Goal: Task Accomplishment & Management: Complete application form

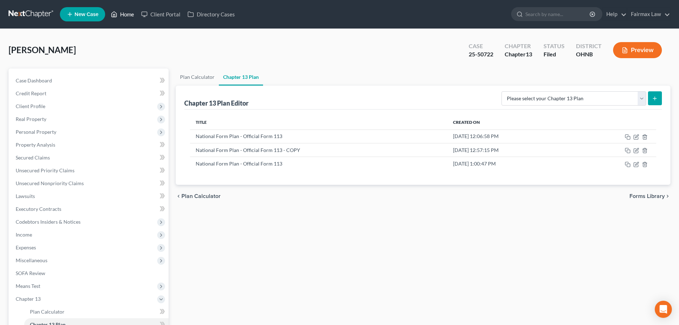
drag, startPoint x: 128, startPoint y: 14, endPoint x: 153, endPoint y: 2, distance: 27.6
click at [128, 14] on link "Home" at bounding box center [122, 14] width 30 height 13
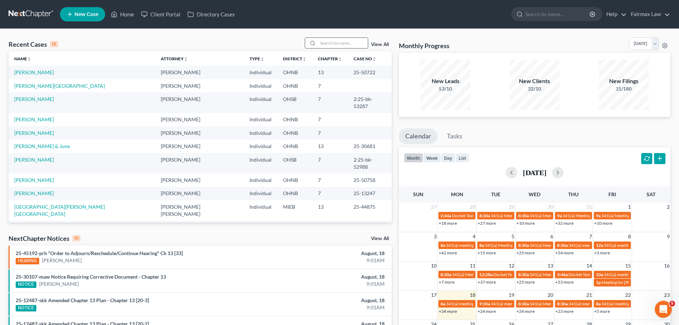
click at [334, 43] on input "search" at bounding box center [343, 43] width 50 height 10
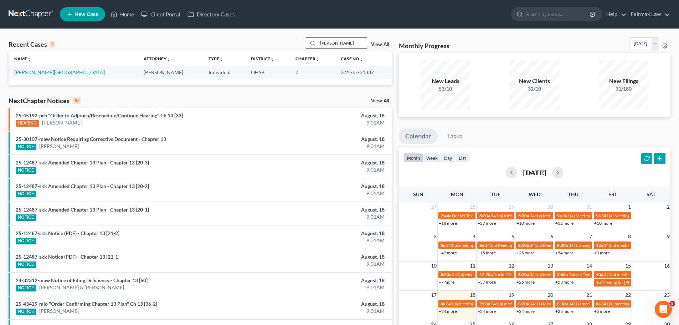
click at [334, 43] on input "kanisha marshall" at bounding box center [343, 43] width 50 height 10
type input "kanisha marshall"
click at [44, 69] on link "[PERSON_NAME][GEOGRAPHIC_DATA]" at bounding box center [59, 72] width 91 height 6
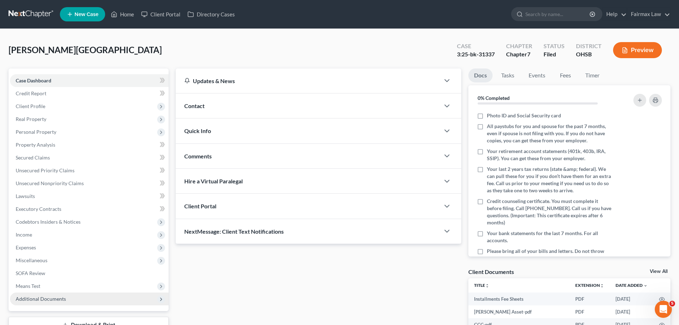
click at [48, 303] on span "Additional Documents" at bounding box center [89, 298] width 159 height 13
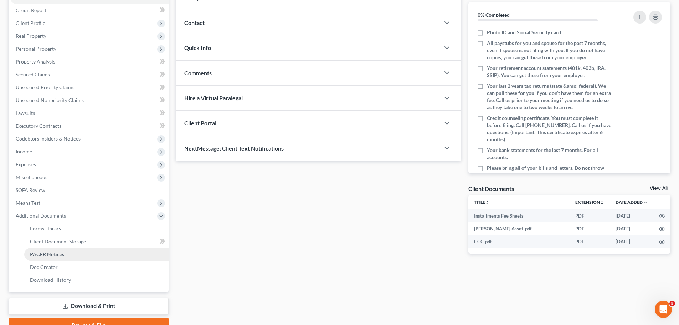
click at [62, 252] on span "PACER Notices" at bounding box center [47, 254] width 34 height 6
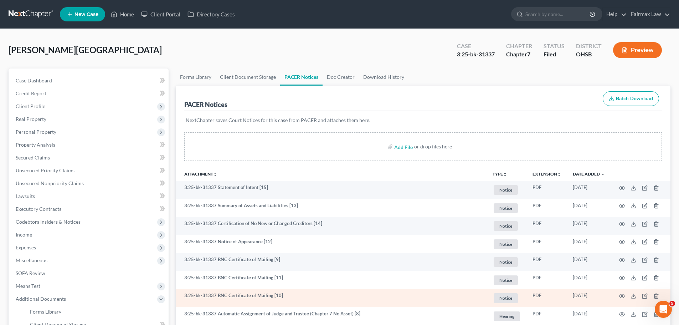
scroll to position [83, 0]
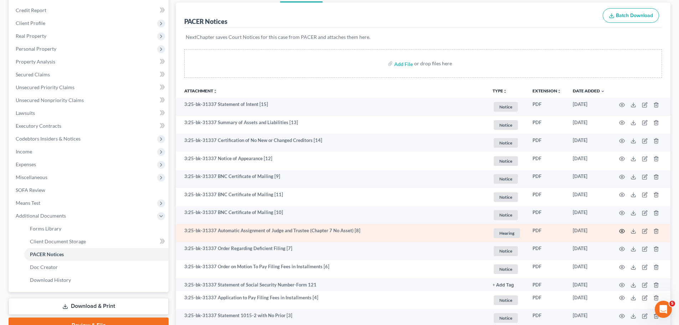
click at [623, 231] on circle "button" at bounding box center [622, 230] width 1 height 1
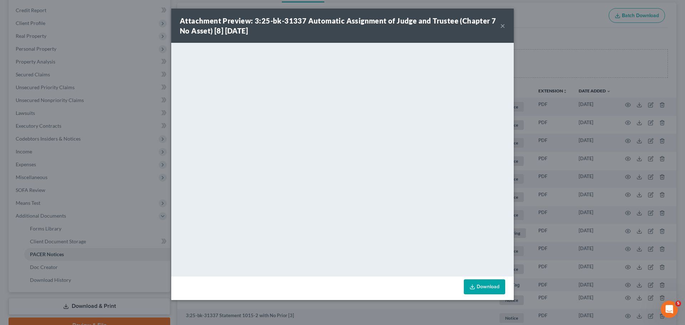
click at [563, 237] on div "Attachment Preview: 3:25-bk-31337 Automatic Assignment of Judge and Trustee (Ch…" at bounding box center [342, 162] width 685 height 325
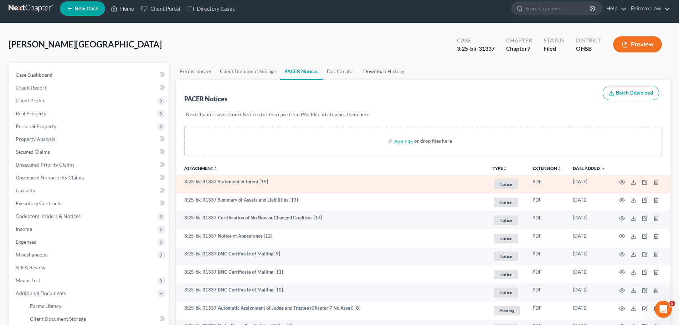
scroll to position [0, 0]
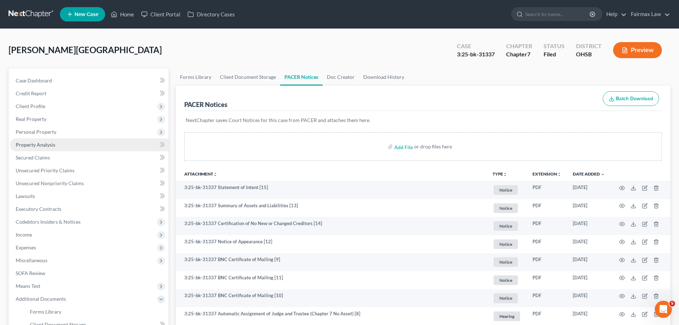
click at [34, 149] on link "Property Analysis" at bounding box center [89, 144] width 159 height 13
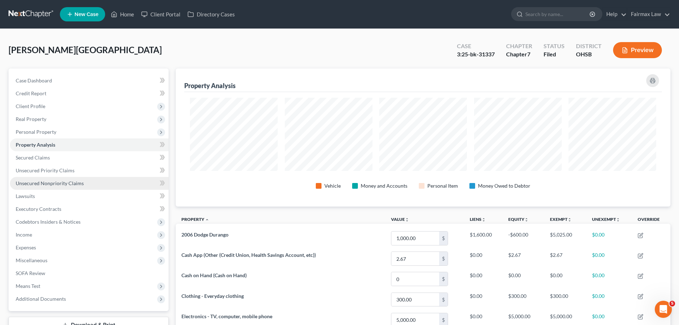
scroll to position [138, 495]
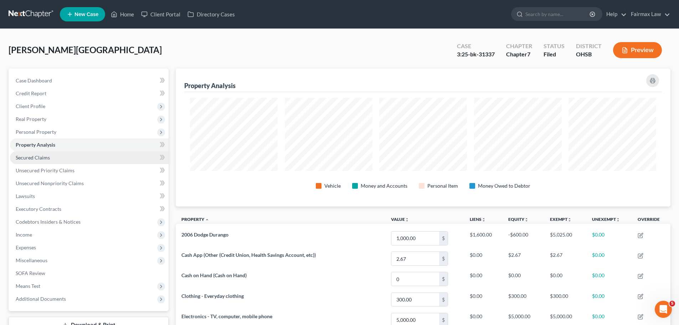
click at [75, 157] on link "Secured Claims" at bounding box center [89, 157] width 159 height 13
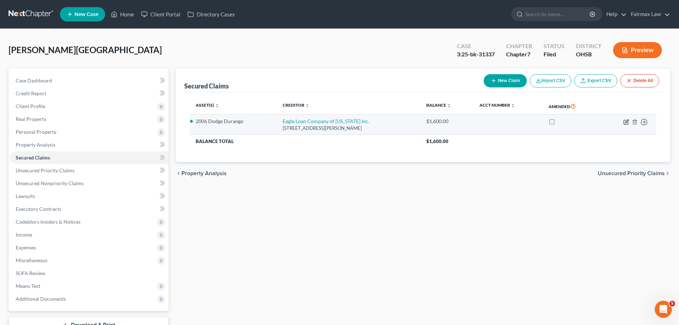
click at [627, 119] on icon "button" at bounding box center [627, 122] width 6 height 6
select select "36"
select select "2"
select select "0"
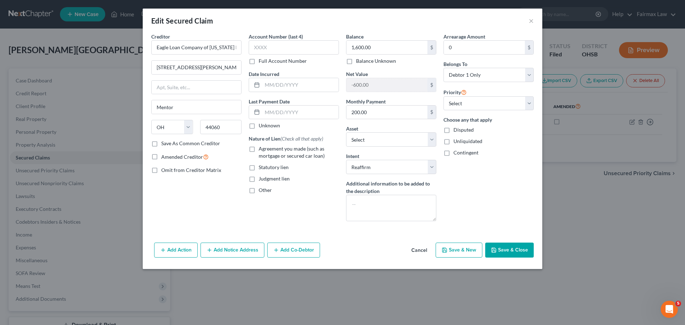
click at [424, 248] on button "Cancel" at bounding box center [418, 250] width 27 height 14
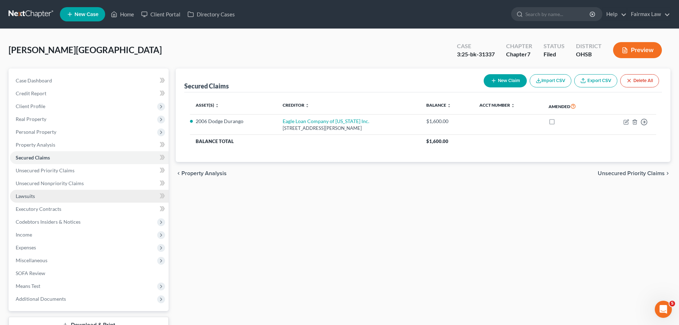
click at [61, 194] on link "Lawsuits" at bounding box center [89, 196] width 159 height 13
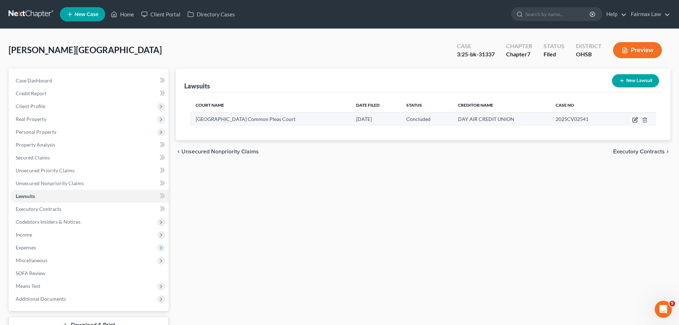
click at [637, 120] on icon "button" at bounding box center [636, 120] width 6 height 6
select select "36"
select select "2"
select select "3"
select select "36"
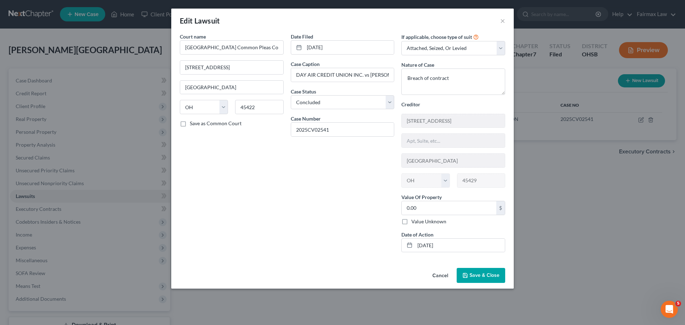
click at [443, 273] on button "Cancel" at bounding box center [439, 276] width 27 height 14
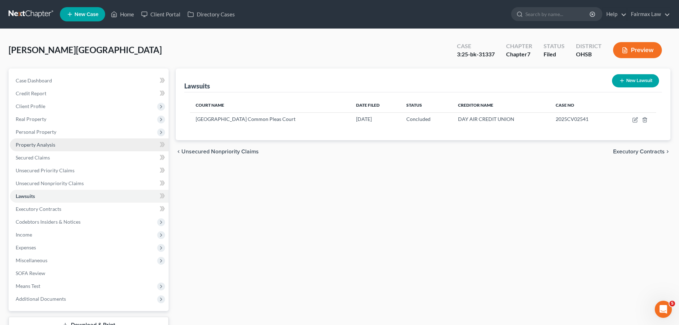
click at [58, 142] on link "Property Analysis" at bounding box center [89, 144] width 159 height 13
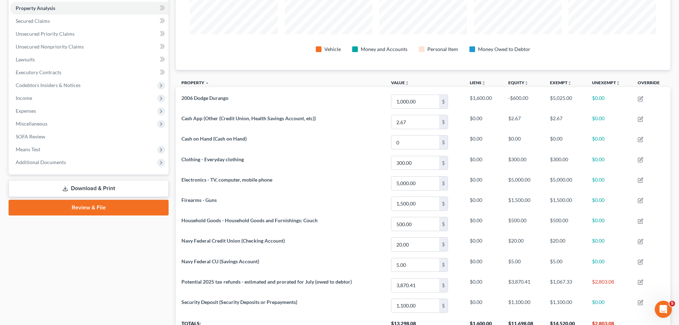
scroll to position [114, 0]
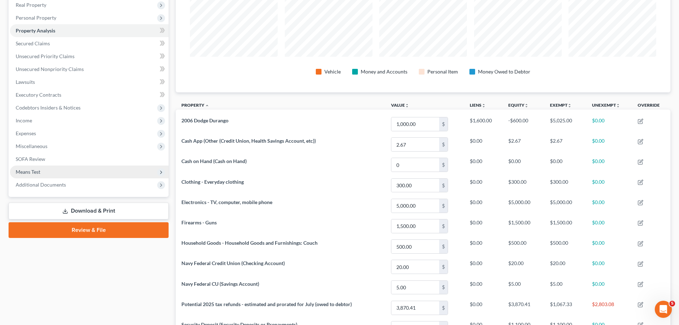
click at [51, 121] on span "Income" at bounding box center [89, 120] width 159 height 13
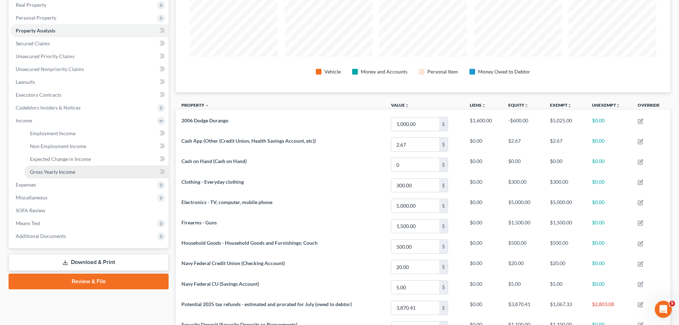
click at [57, 167] on link "Gross Yearly Income" at bounding box center [96, 171] width 144 height 13
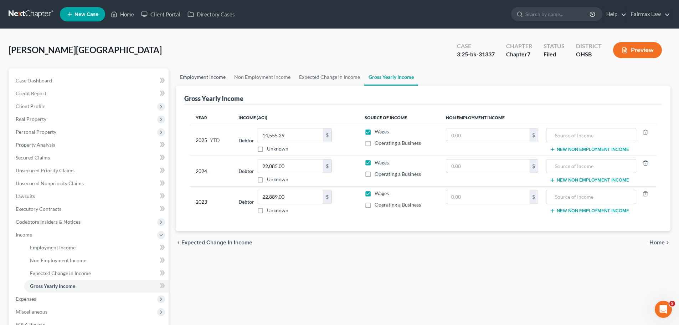
click at [189, 73] on link "Employment Income" at bounding box center [203, 76] width 54 height 17
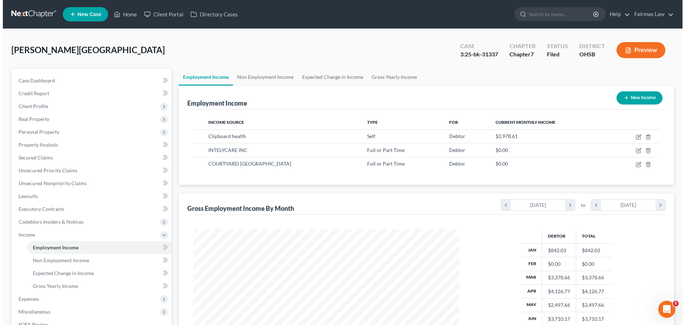
scroll to position [133, 280]
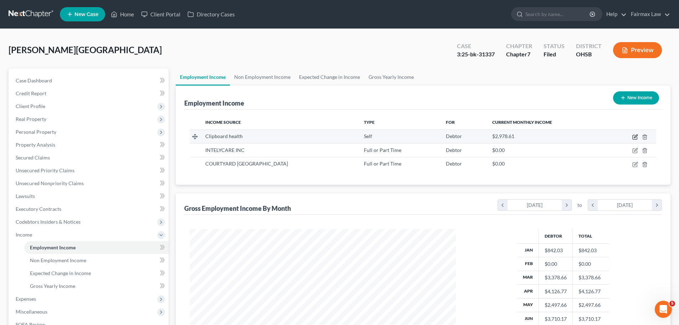
click at [638, 136] on icon "button" at bounding box center [636, 137] width 6 height 6
select select "1"
select select "4"
select select "0"
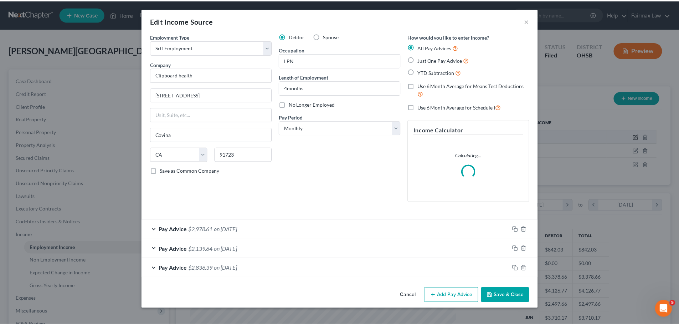
scroll to position [134, 283]
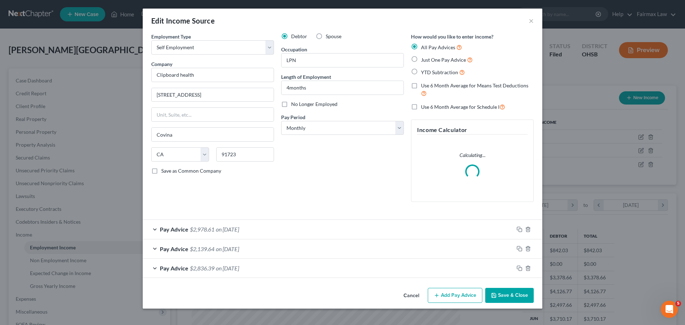
click at [405, 298] on button "Cancel" at bounding box center [411, 295] width 27 height 14
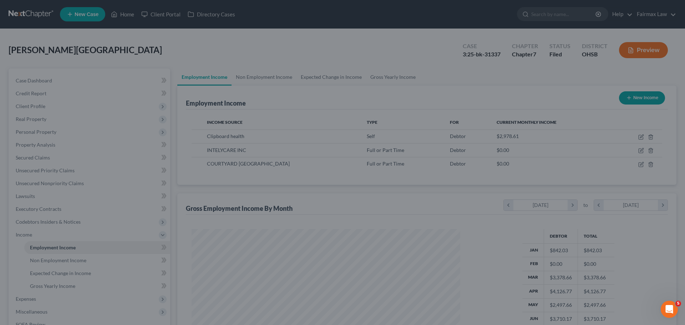
scroll to position [356451, 356304]
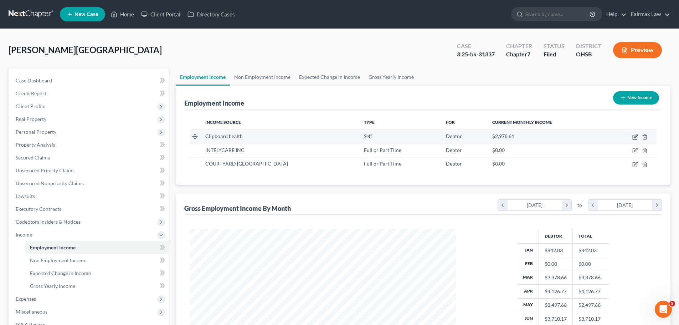
click at [637, 135] on icon "button" at bounding box center [635, 135] width 3 height 3
select select "1"
select select "4"
select select "0"
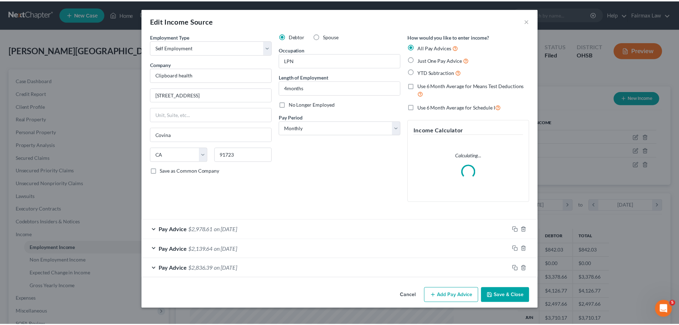
scroll to position [134, 283]
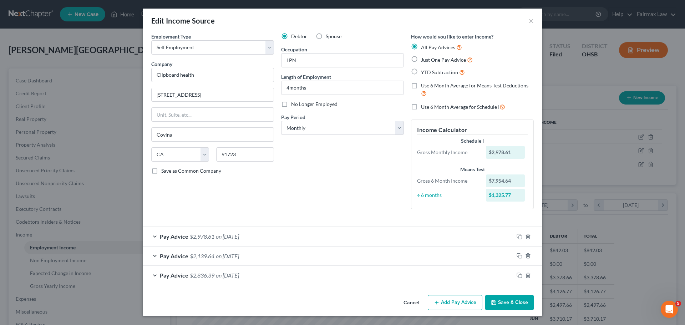
click at [410, 303] on button "Cancel" at bounding box center [411, 303] width 27 height 14
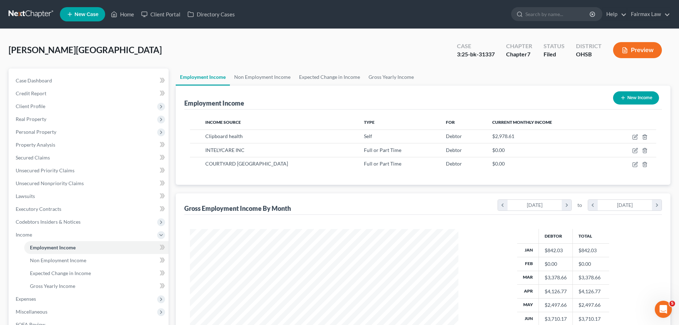
scroll to position [356451, 356304]
click at [276, 77] on link "Non Employment Income" at bounding box center [262, 76] width 65 height 17
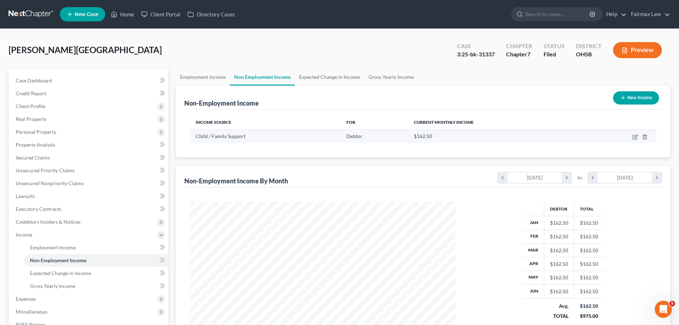
scroll to position [133, 280]
click at [198, 80] on link "Employment Income" at bounding box center [203, 76] width 54 height 17
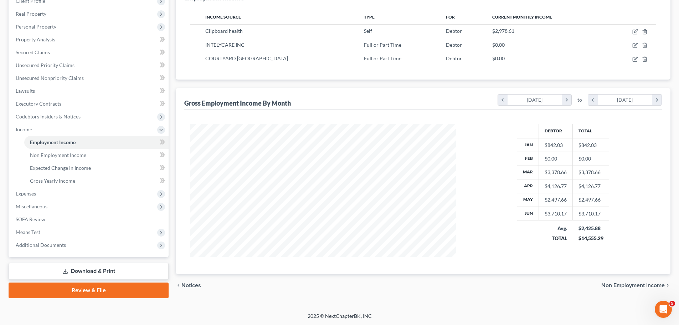
scroll to position [106, 0]
click at [54, 239] on span "Additional Documents" at bounding box center [89, 244] width 159 height 13
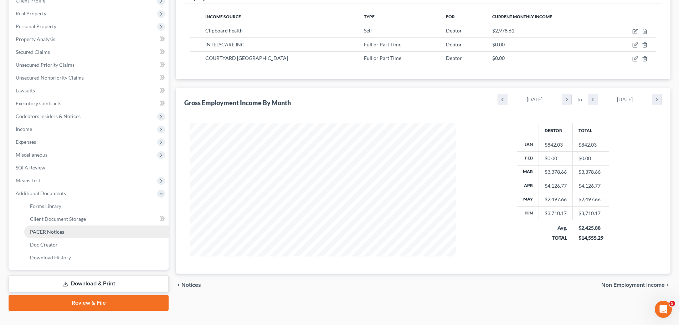
click at [62, 234] on span "PACER Notices" at bounding box center [47, 232] width 34 height 6
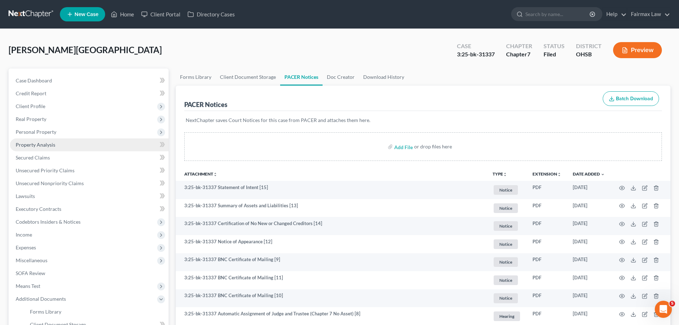
click at [37, 143] on span "Property Analysis" at bounding box center [36, 145] width 40 height 6
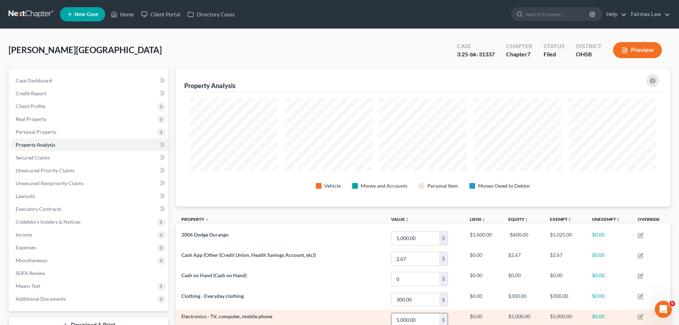
scroll to position [138, 495]
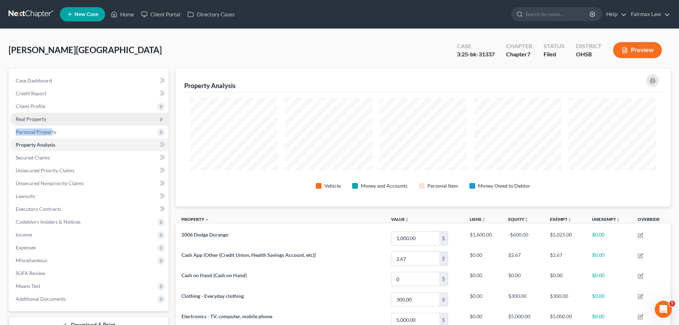
click at [50, 124] on ul "Case Dashboard Payments Invoices Payments Payments Credit Report Client Profile" at bounding box center [89, 189] width 159 height 231
click at [53, 121] on span "Real Property" at bounding box center [89, 119] width 159 height 13
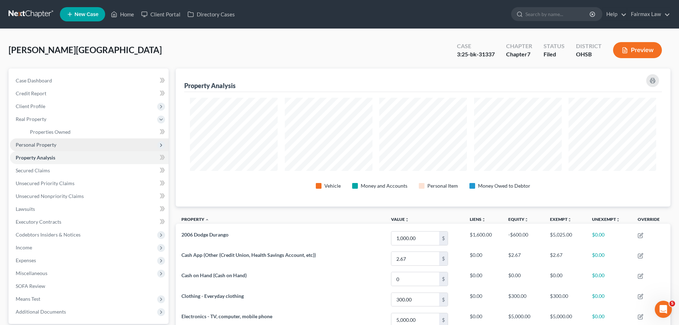
click at [50, 138] on span "Personal Property" at bounding box center [89, 144] width 159 height 13
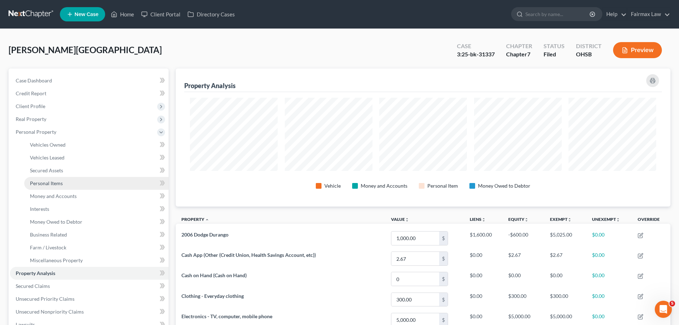
click at [56, 178] on link "Personal Items" at bounding box center [96, 183] width 144 height 13
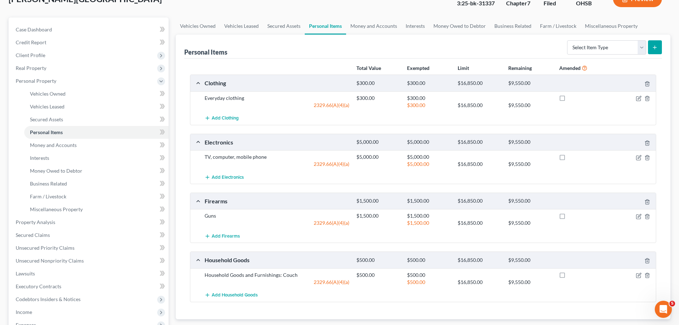
scroll to position [83, 0]
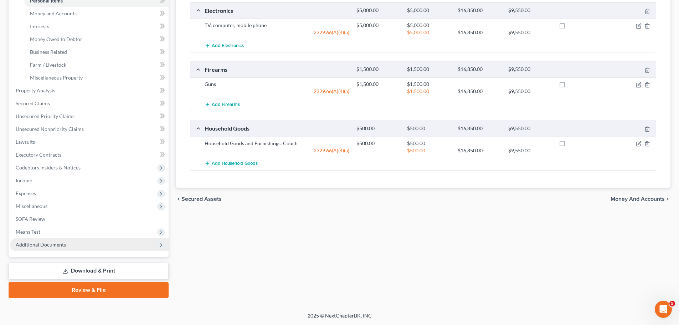
click at [62, 244] on span "Additional Documents" at bounding box center [41, 244] width 50 height 6
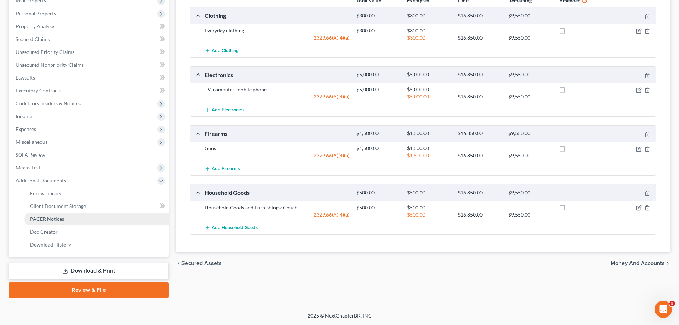
click at [46, 223] on link "PACER Notices" at bounding box center [96, 219] width 144 height 13
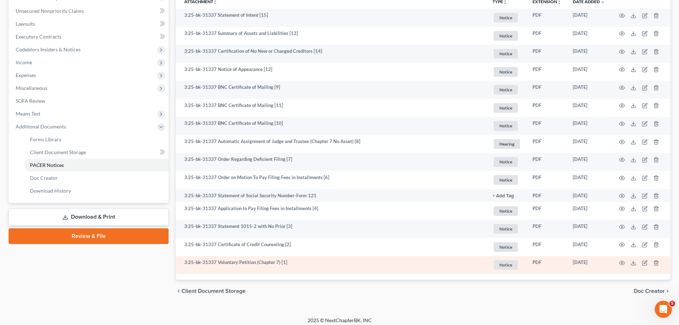
scroll to position [177, 0]
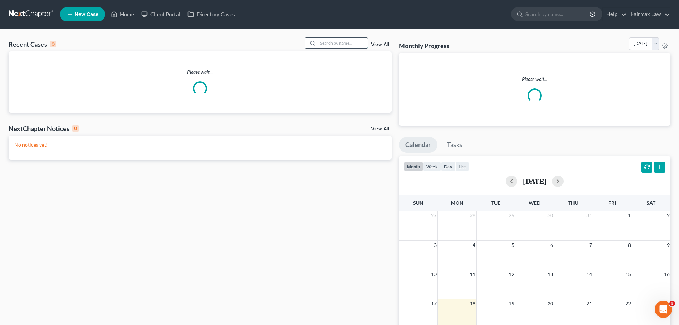
click at [340, 40] on input "search" at bounding box center [343, 43] width 50 height 10
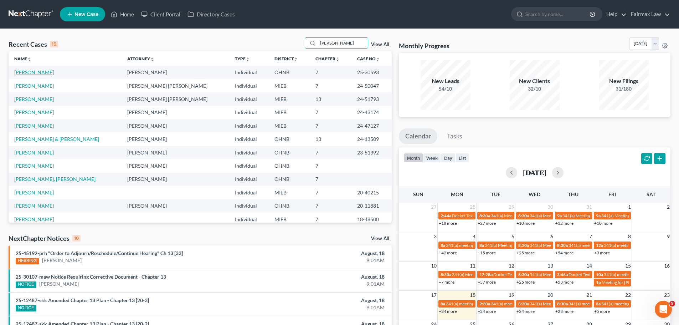
type input "[PERSON_NAME]"
click at [30, 73] on link "[PERSON_NAME]" at bounding box center [34, 72] width 40 height 6
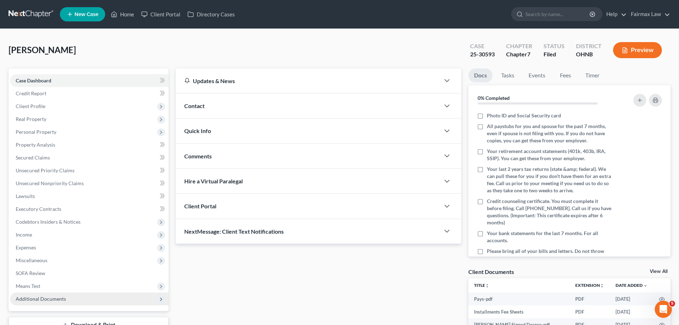
click at [51, 298] on span "Additional Documents" at bounding box center [41, 299] width 50 height 6
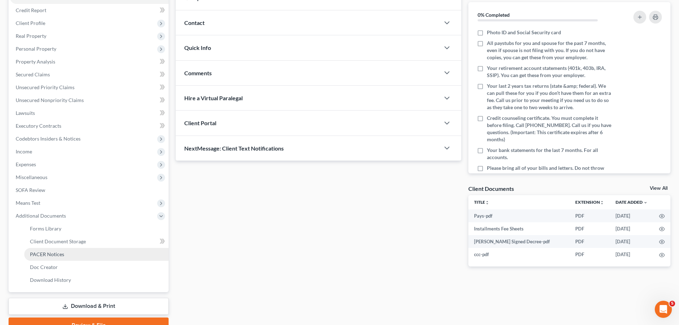
click at [62, 253] on span "PACER Notices" at bounding box center [47, 254] width 34 height 6
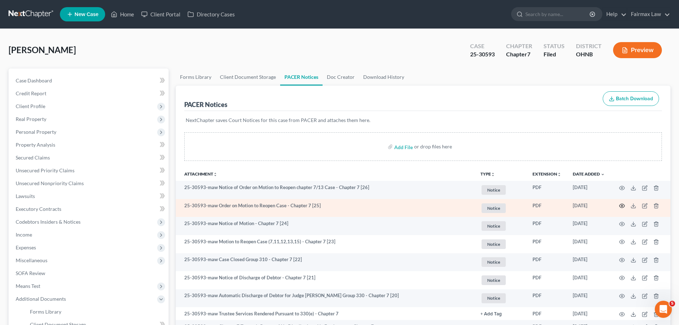
click at [622, 204] on icon "button" at bounding box center [622, 206] width 6 height 6
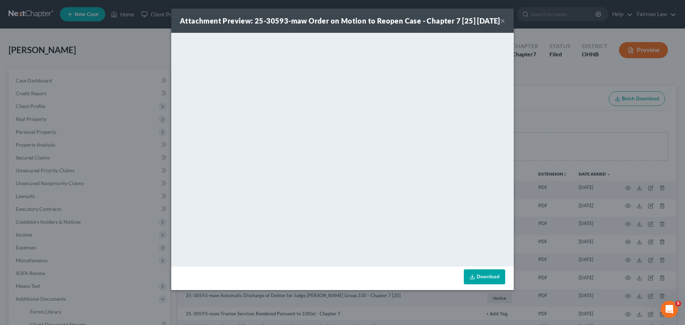
click at [492, 283] on link "Download" at bounding box center [484, 276] width 41 height 15
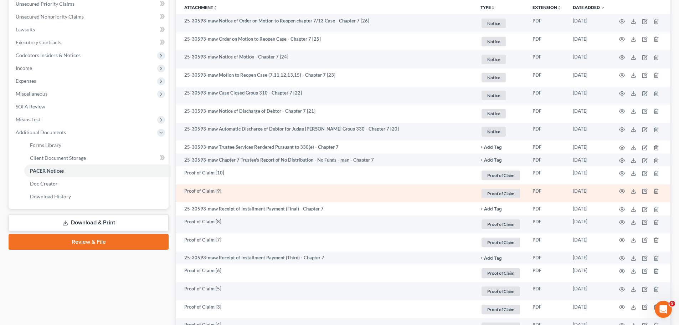
scroll to position [83, 0]
